Goal: Obtain resource: Download file/media

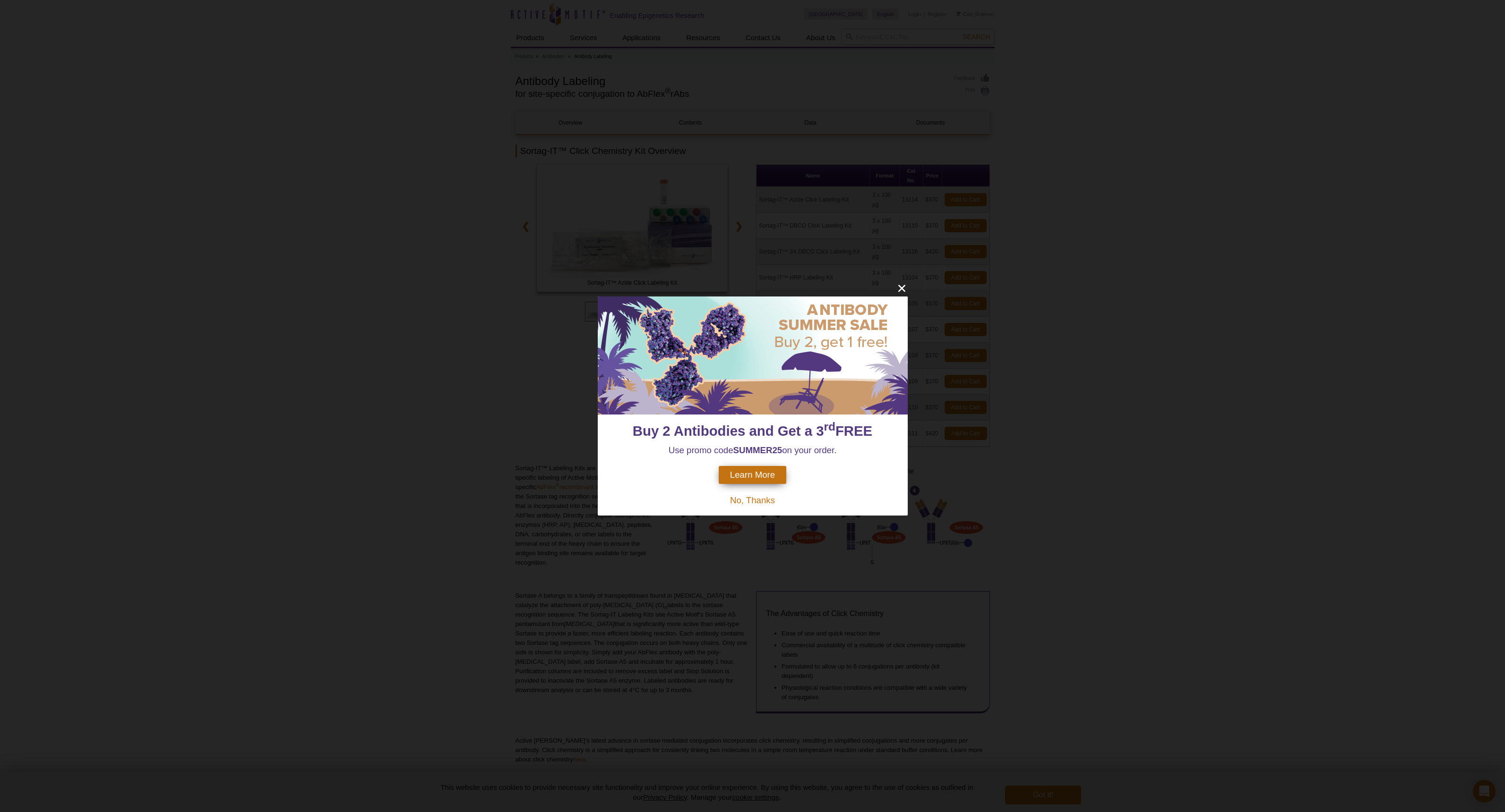
click at [1139, 350] on div "Buy 2 Antibodies and Get a 3 rd FREE Use promo code SUMMER25 on your order. Lea…" at bounding box center [752, 406] width 1505 height 812
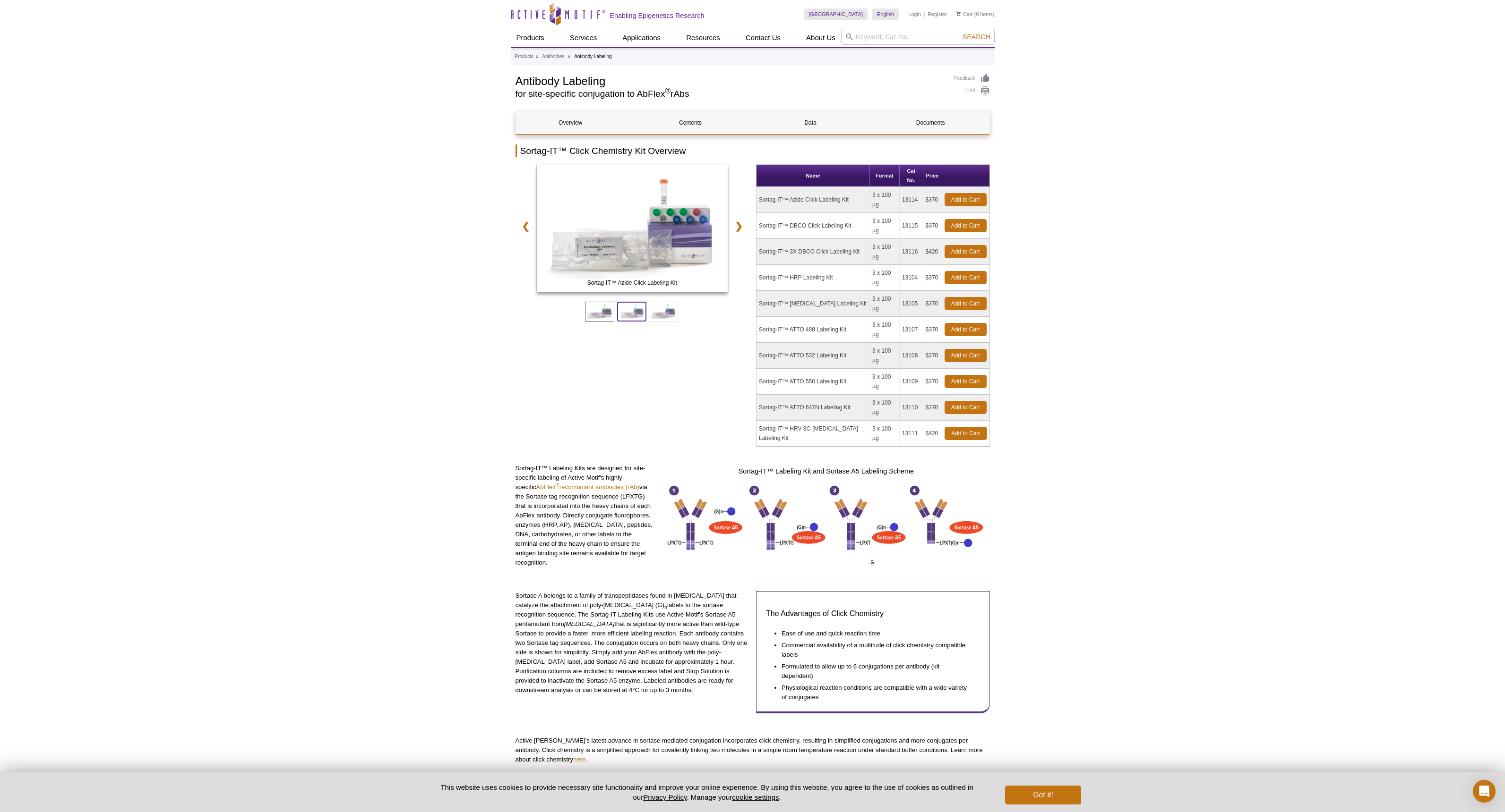
click at [631, 306] on span at bounding box center [632, 311] width 30 height 20
click at [659, 316] on span at bounding box center [664, 311] width 30 height 20
click at [636, 314] on span at bounding box center [632, 311] width 30 height 20
click at [593, 314] on span at bounding box center [600, 311] width 30 height 20
click at [628, 314] on span at bounding box center [632, 311] width 30 height 20
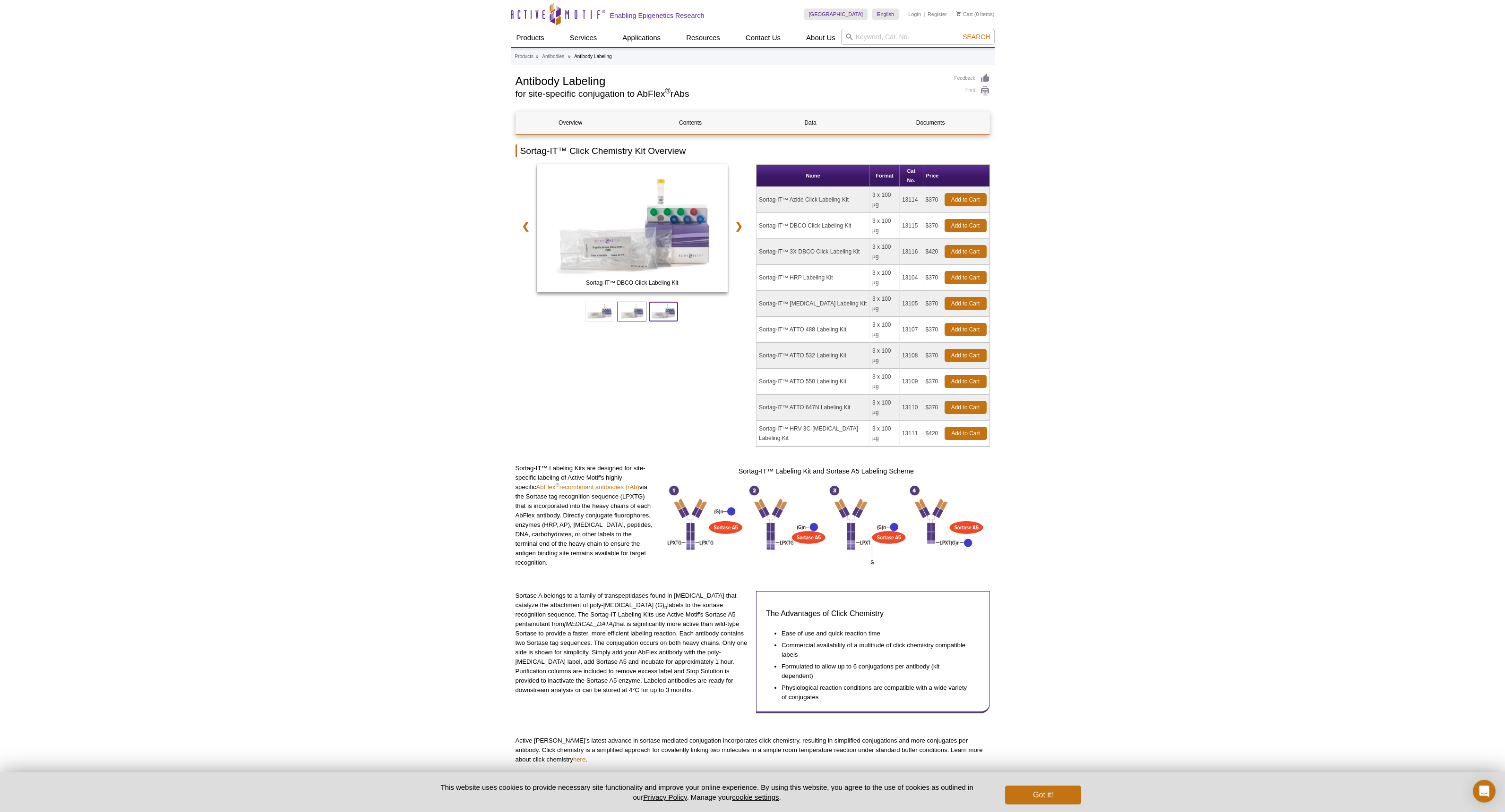
click at [662, 313] on span at bounding box center [664, 311] width 30 height 20
click at [633, 314] on span at bounding box center [632, 311] width 30 height 20
click at [601, 315] on span at bounding box center [600, 311] width 30 height 20
drag, startPoint x: 813, startPoint y: 350, endPoint x: 806, endPoint y: 350, distance: 7.0
click at [812, 395] on td "Sortag-IT™ ATTO 647N Labeling Kit" at bounding box center [813, 408] width 114 height 26
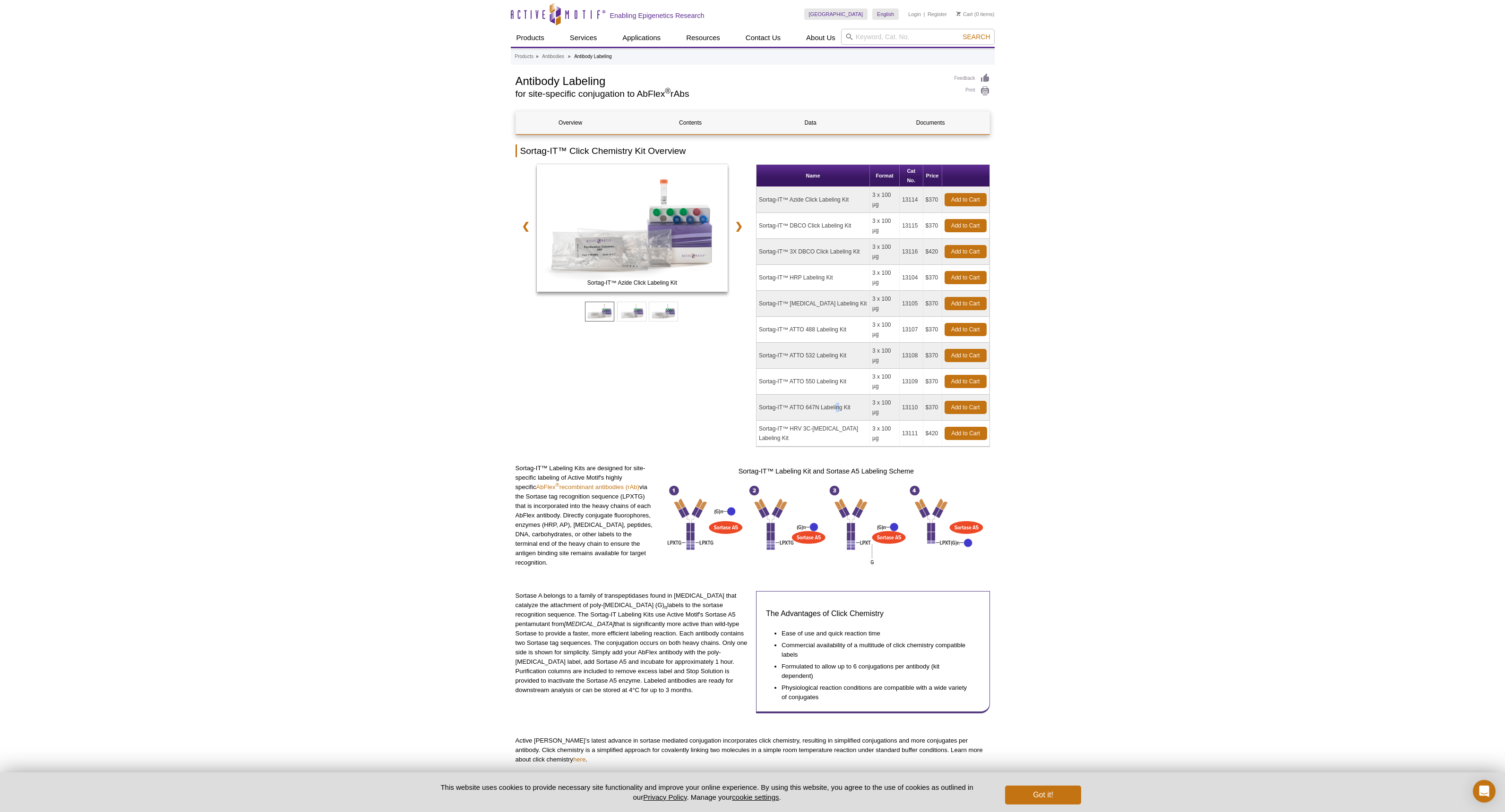
drag, startPoint x: 782, startPoint y: 353, endPoint x: 776, endPoint y: 352, distance: 6.1
click at [780, 395] on td "Sortag-IT™ ATTO 647N Labeling Kit" at bounding box center [813, 408] width 114 height 26
click at [639, 313] on span at bounding box center [632, 311] width 30 height 20
click at [664, 314] on span at bounding box center [664, 311] width 30 height 20
click at [740, 226] on link "❯" at bounding box center [738, 226] width 20 height 22
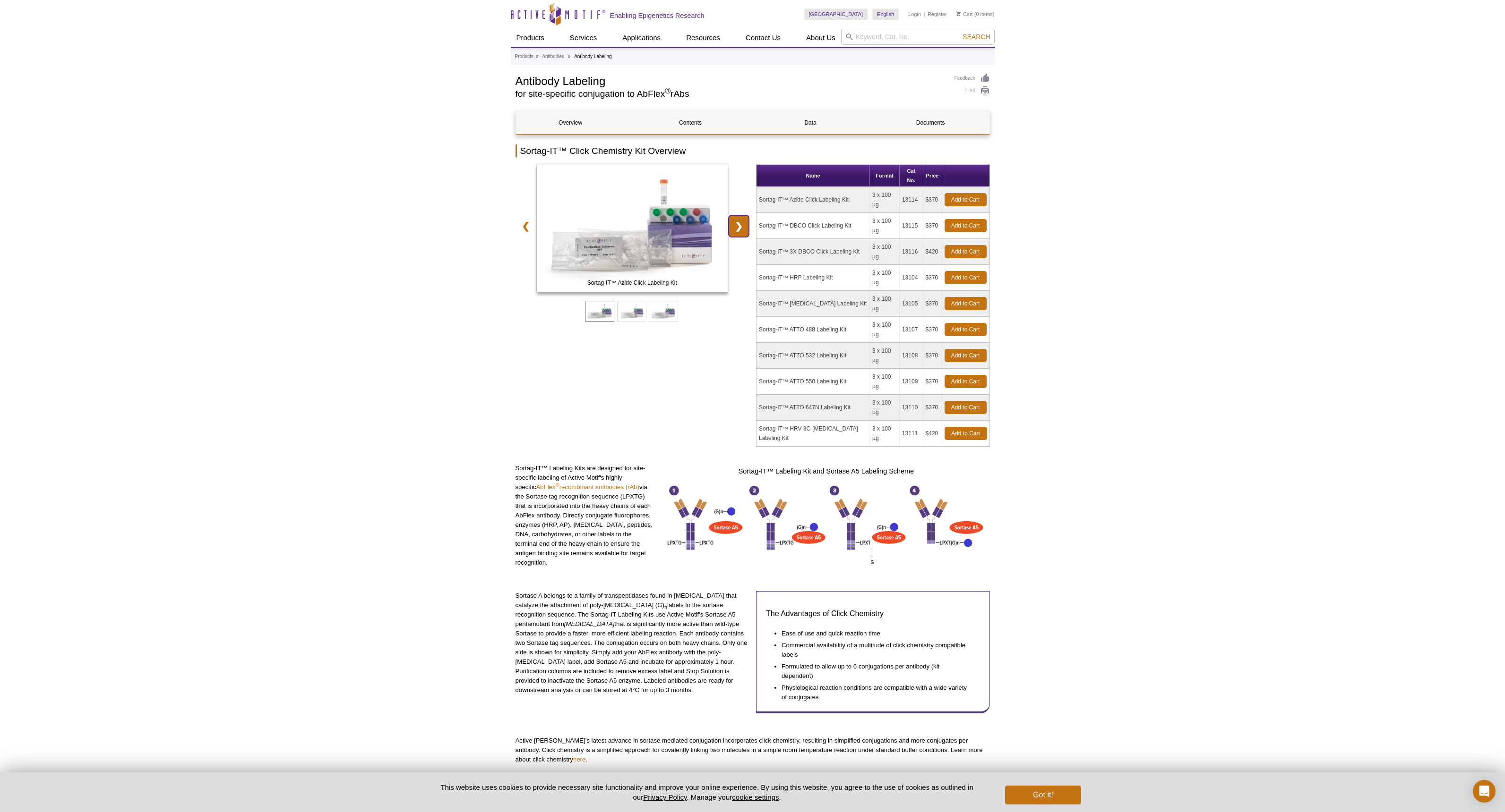
click at [740, 226] on link "❯" at bounding box center [738, 226] width 20 height 22
click at [784, 395] on td "Sortag-IT™ ATTO 647N Labeling Kit" at bounding box center [813, 408] width 114 height 26
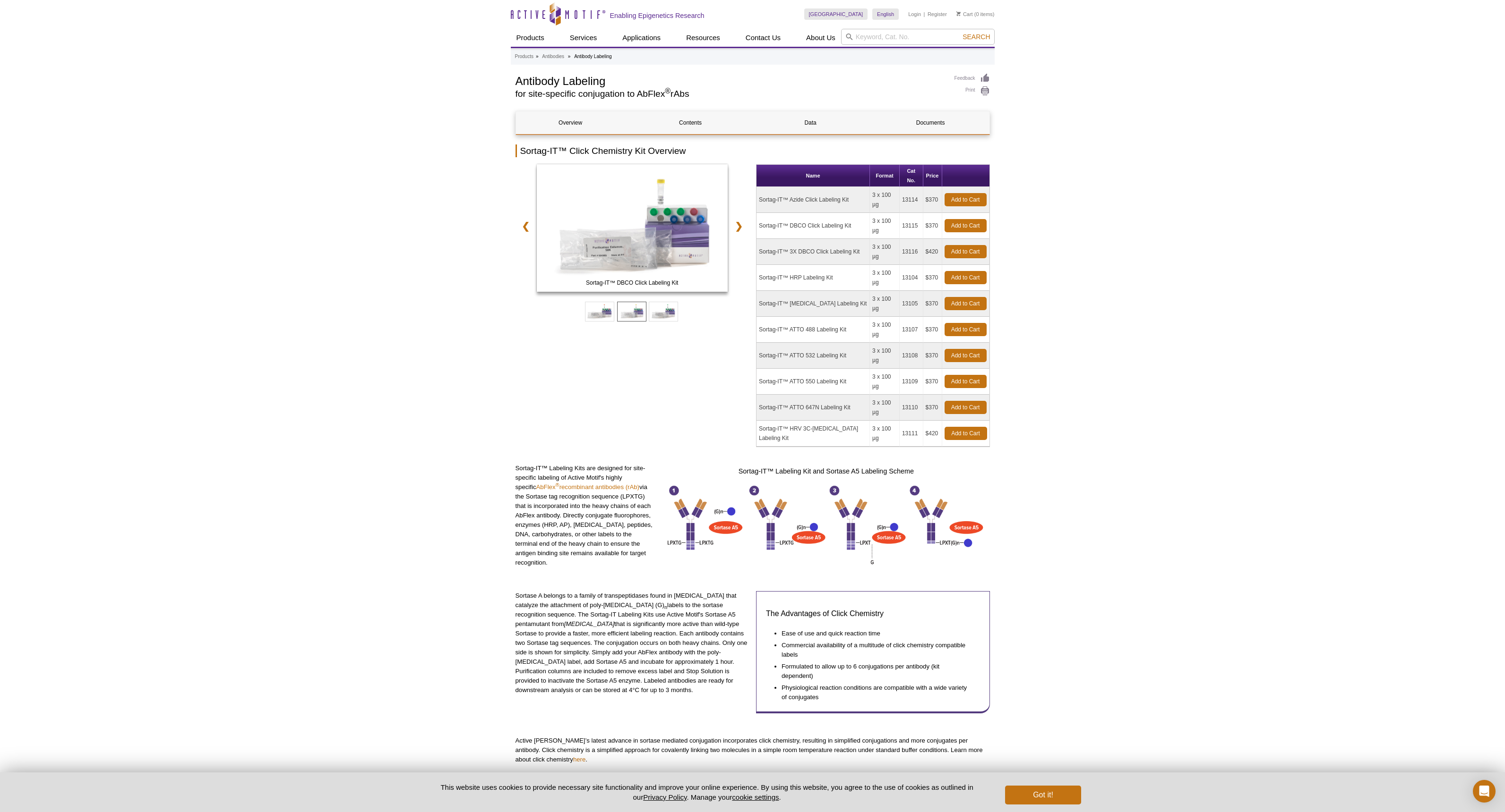
click at [784, 395] on td "Sortag-IT™ ATTO 647N Labeling Kit" at bounding box center [813, 408] width 114 height 26
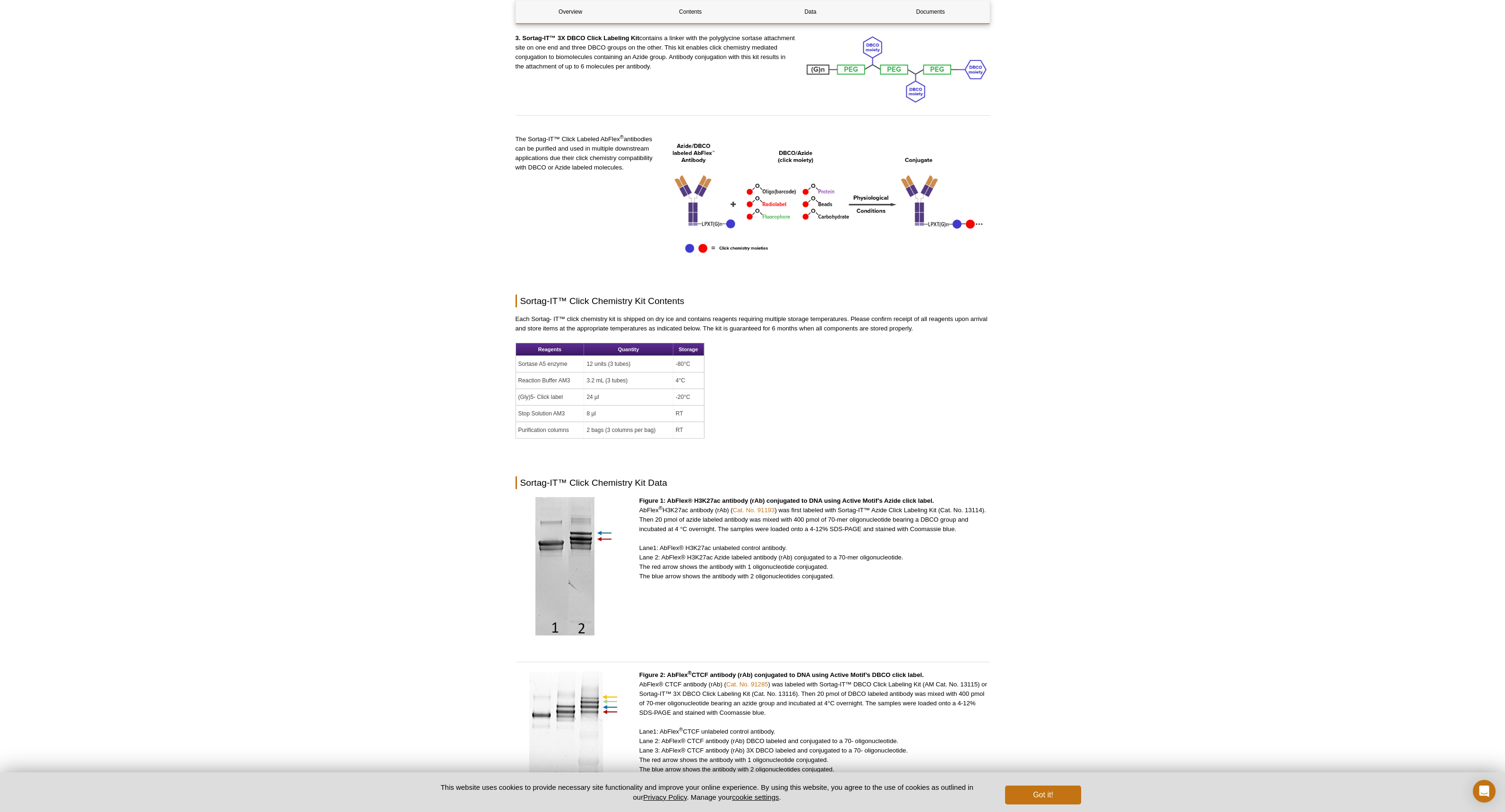
scroll to position [1471, 0]
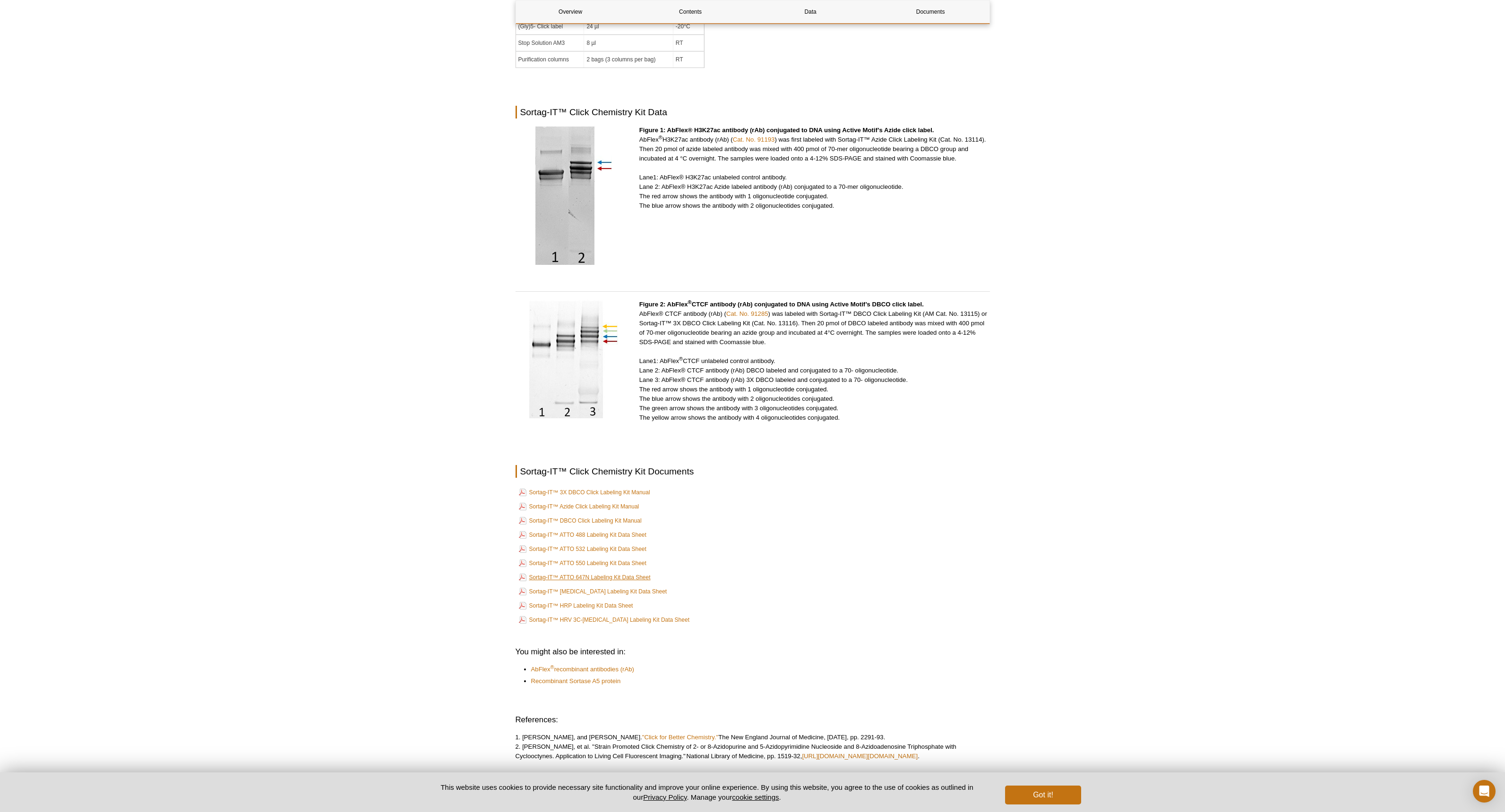
click at [596, 572] on link "Sortag-IT™ ATTO 647N Labeling Kit Data Sheet" at bounding box center [584, 577] width 132 height 11
